Goal: Task Accomplishment & Management: Complete application form

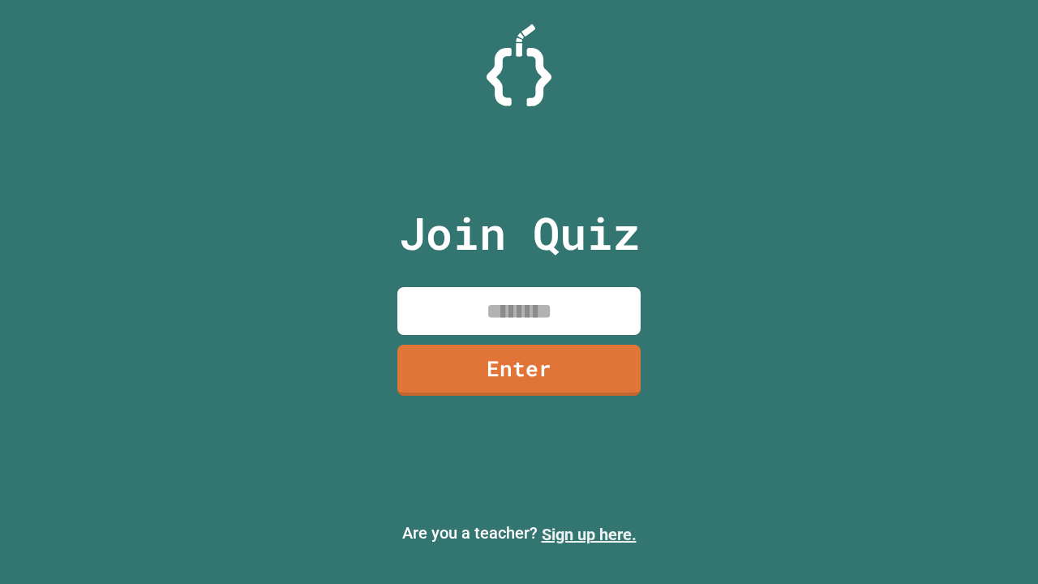
click at [589, 534] on link "Sign up here." at bounding box center [589, 534] width 95 height 19
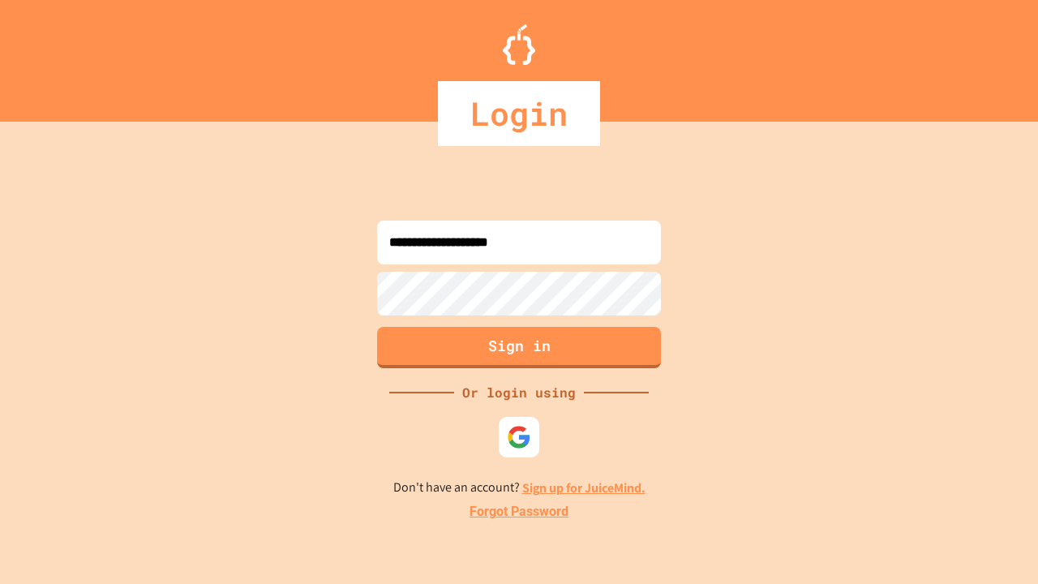
type input "**********"
